Goal: Information Seeking & Learning: Learn about a topic

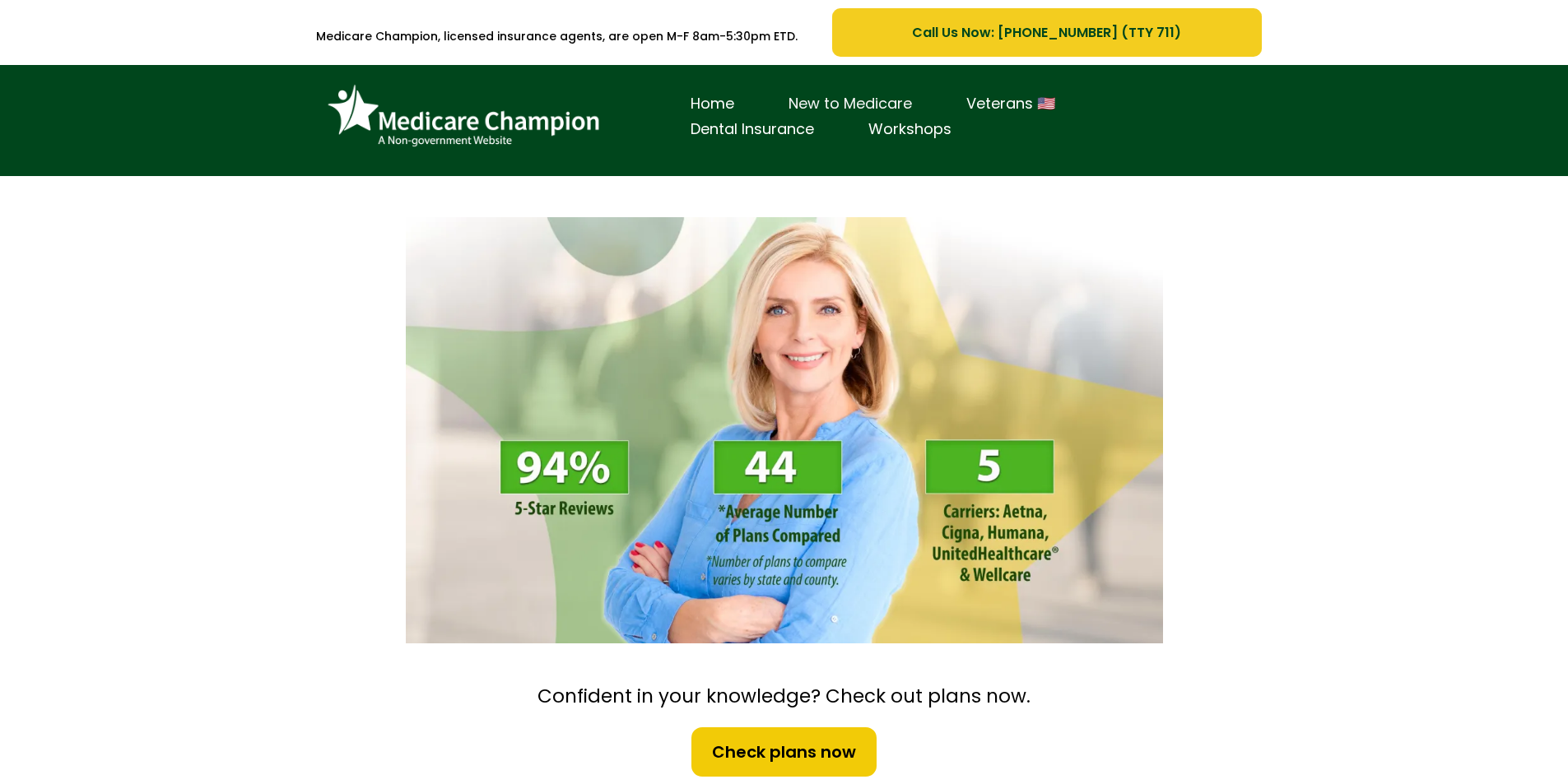
click at [784, 116] on link "New to Medicare" at bounding box center [850, 103] width 178 height 25
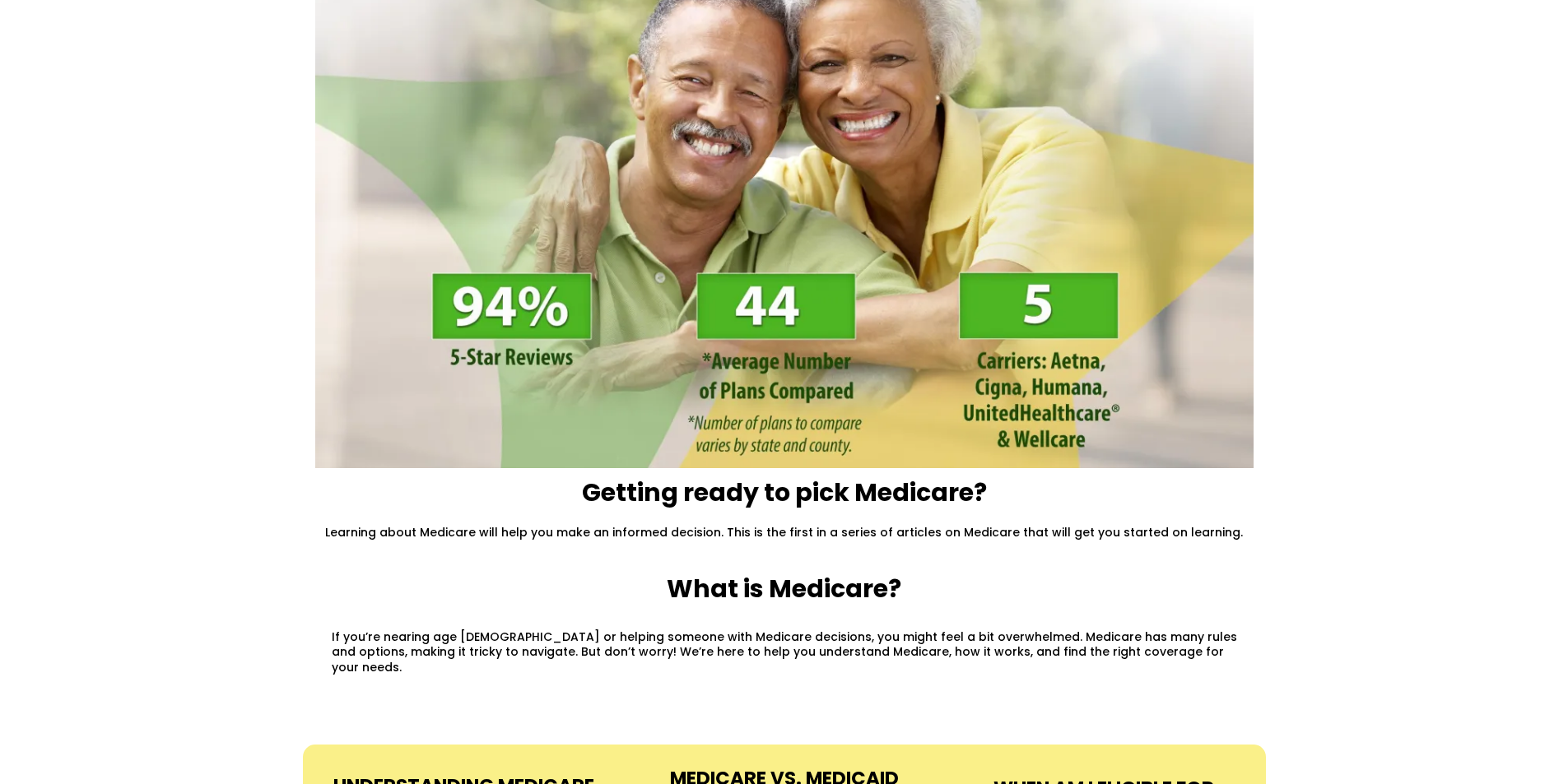
scroll to position [171, 0]
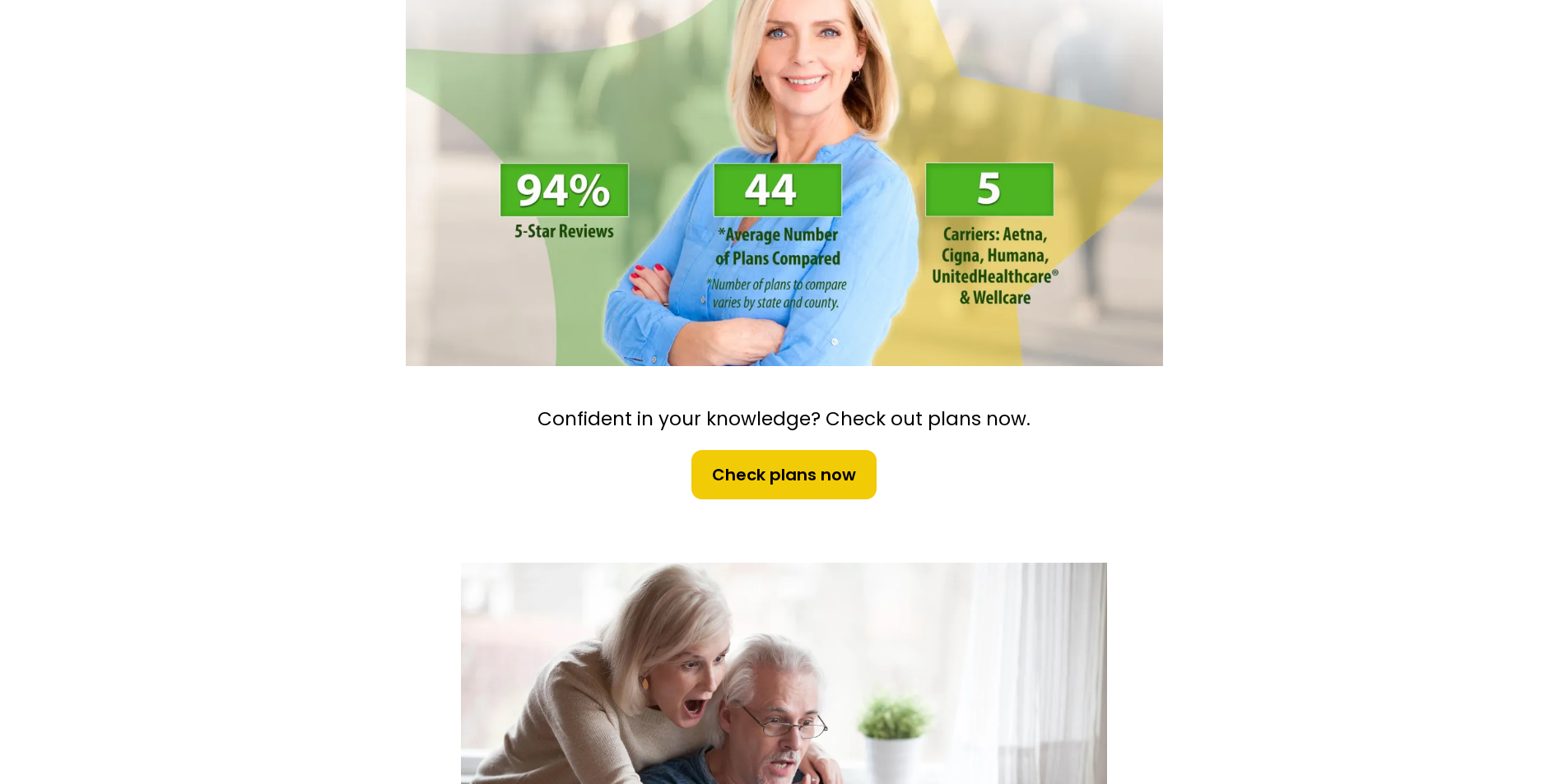
scroll to position [241, 0]
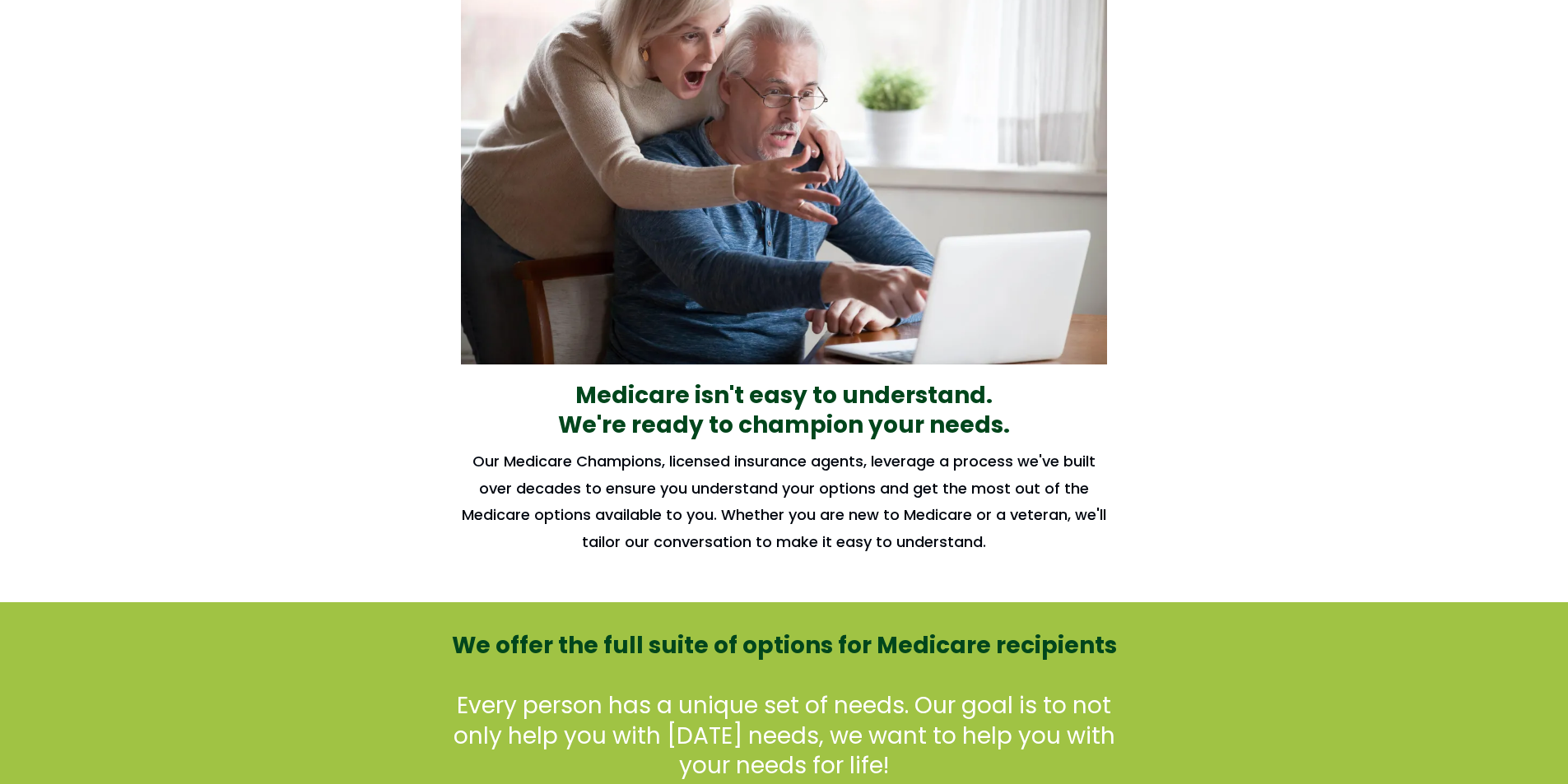
scroll to position [926, 0]
